Goal: Find specific page/section: Find specific page/section

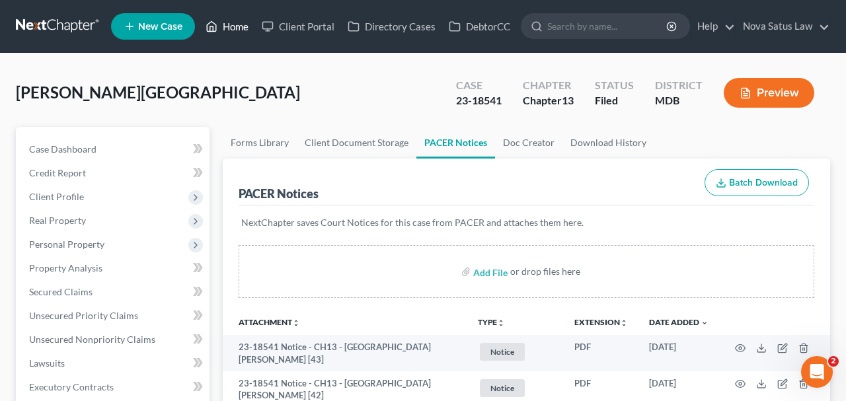
click at [245, 28] on link "Home" at bounding box center [227, 27] width 56 height 24
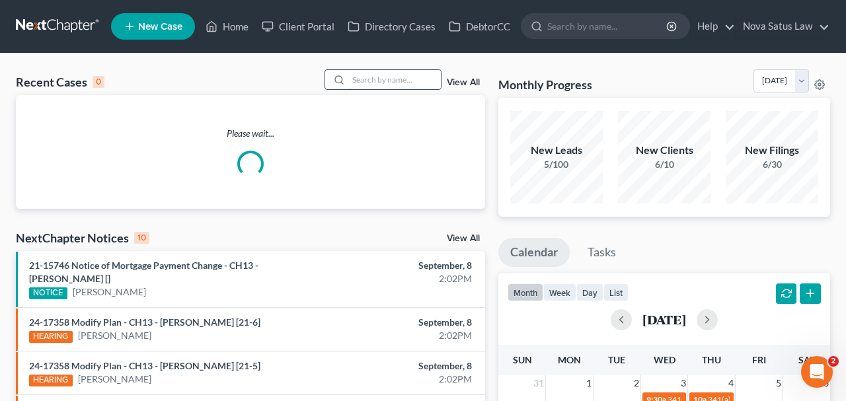
click at [356, 75] on input "search" at bounding box center [394, 79] width 93 height 19
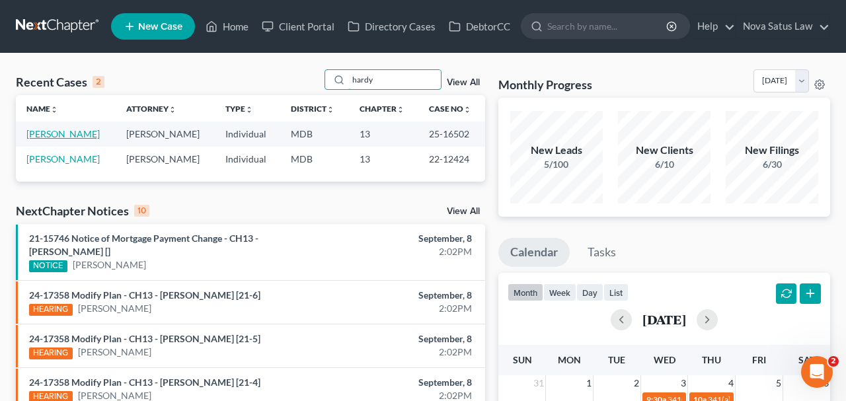
type input "hardy"
click at [58, 136] on link "[PERSON_NAME]" at bounding box center [62, 133] width 73 height 11
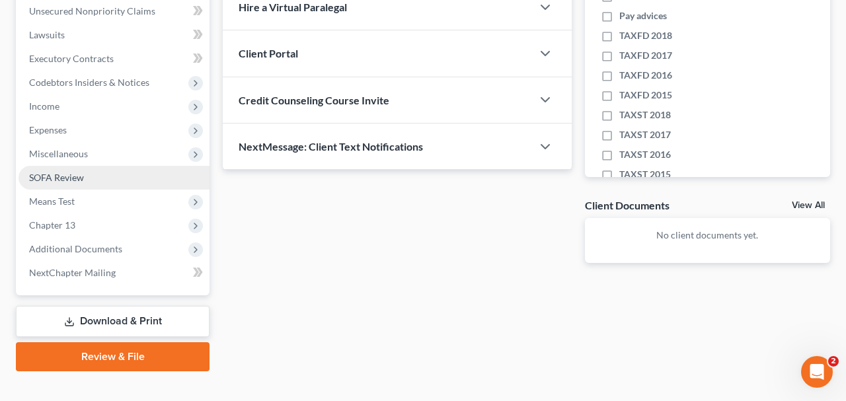
scroll to position [346, 0]
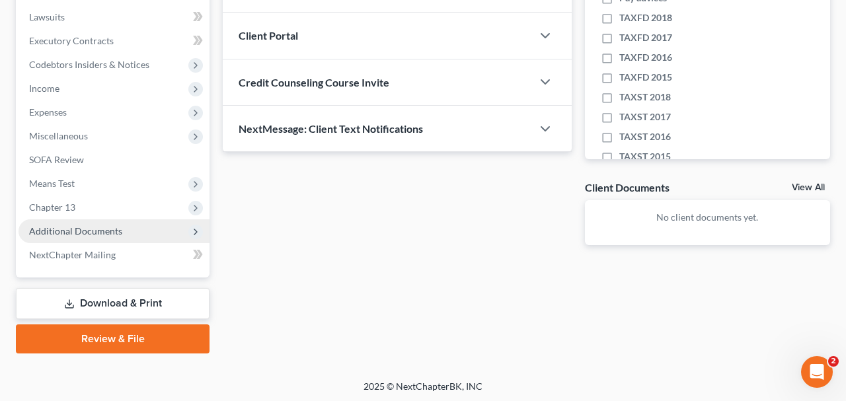
click at [112, 227] on span "Additional Documents" at bounding box center [75, 230] width 93 height 11
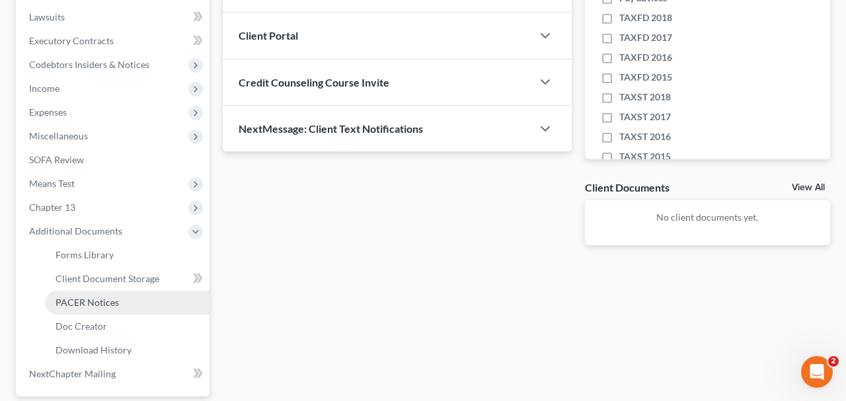
click at [108, 297] on span "PACER Notices" at bounding box center [87, 302] width 63 height 11
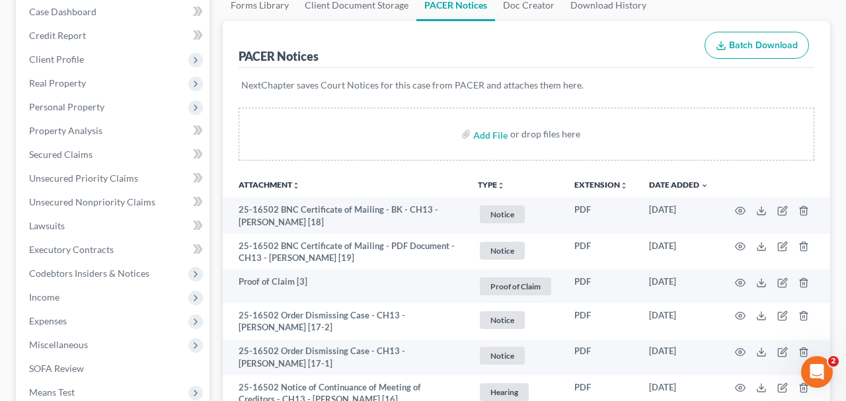
scroll to position [206, 0]
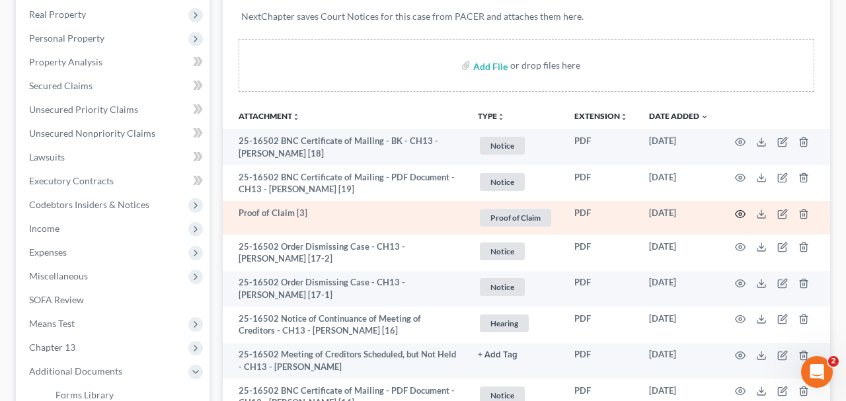
click at [739, 209] on icon "button" at bounding box center [740, 214] width 11 height 11
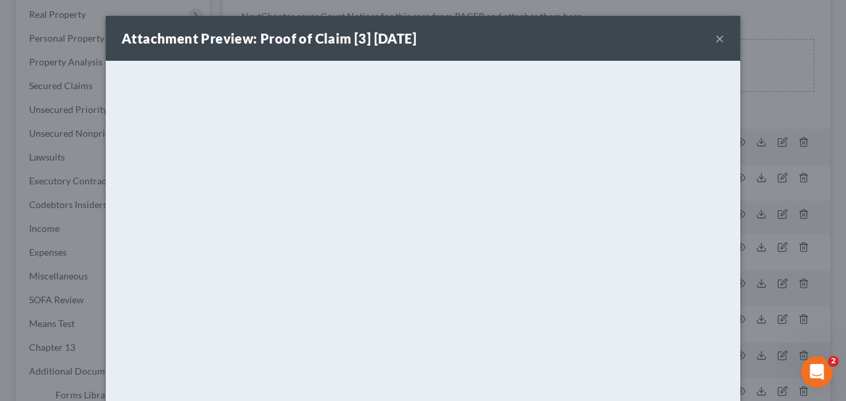
click at [717, 39] on button "×" at bounding box center [719, 38] width 9 height 16
